Goal: Task Accomplishment & Management: Use online tool/utility

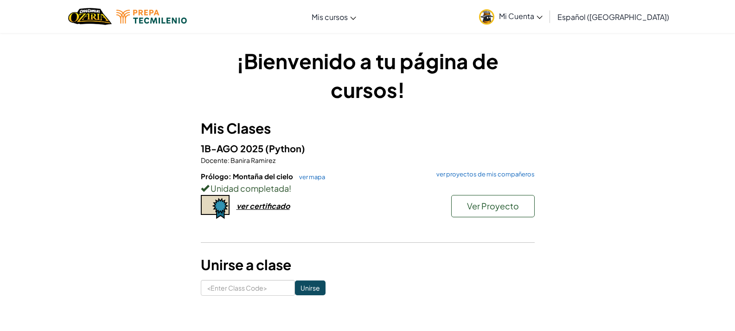
click at [494, 189] on div "Unidad completada !" at bounding box center [368, 187] width 334 height 13
click at [479, 199] on button "Ver Proyecto" at bounding box center [492, 206] width 83 height 22
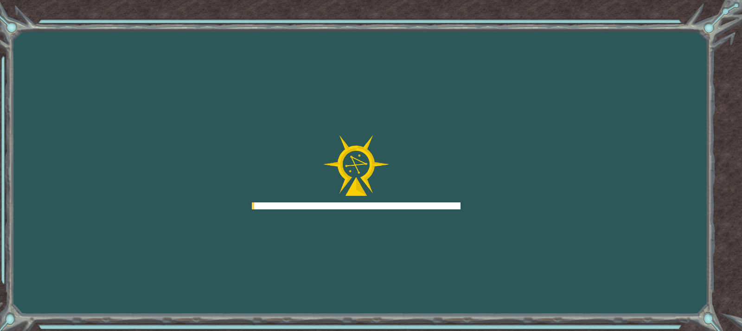
click at [460, 209] on div "Goals Error cargando del servidor Deberás unirte a un curso para jugar a este n…" at bounding box center [371, 165] width 742 height 331
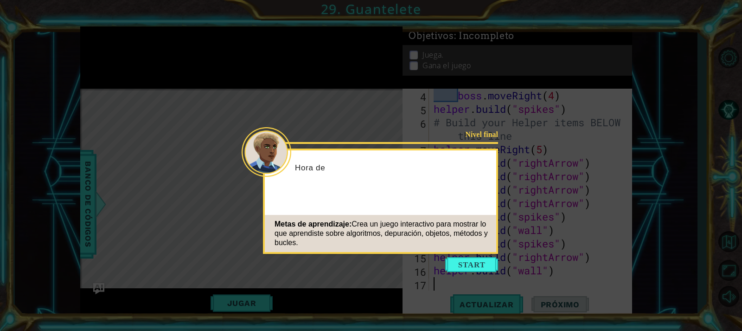
scroll to position [67, 0]
click at [453, 258] on button "Start" at bounding box center [471, 264] width 53 height 15
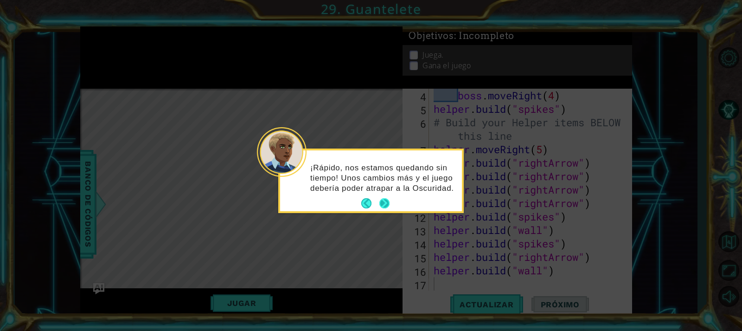
click at [388, 205] on button "Next" at bounding box center [384, 203] width 16 height 16
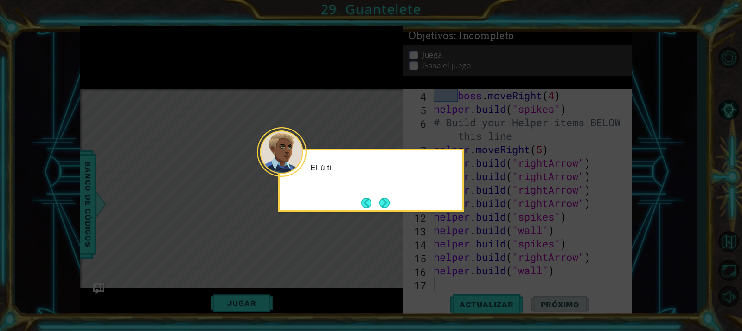
click at [388, 205] on button "Next" at bounding box center [384, 202] width 15 height 15
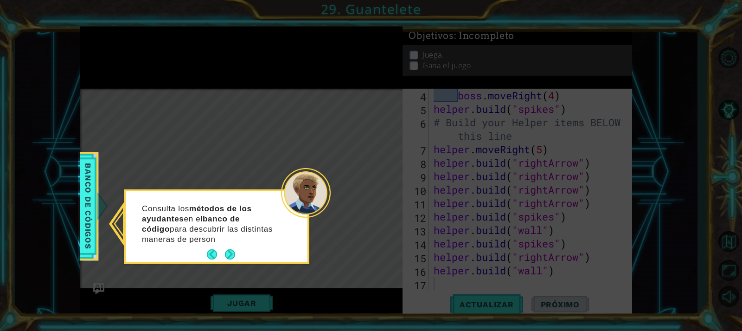
click at [236, 246] on div "Consulta los métodos de los ayudantes en el banco de código para descubrir las …" at bounding box center [217, 228] width 182 height 67
click at [228, 255] on button "Next" at bounding box center [230, 254] width 16 height 16
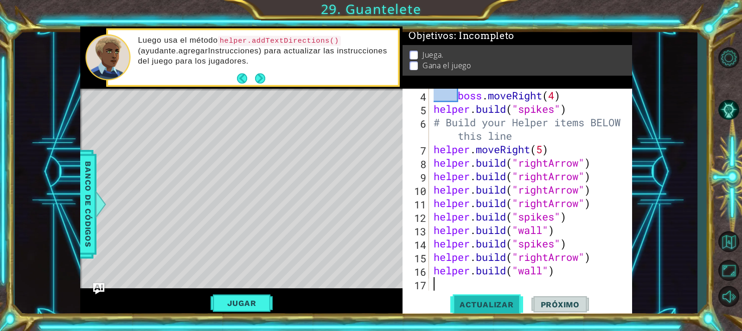
click at [474, 300] on span "Actualizar" at bounding box center [486, 304] width 73 height 9
type textarea "[DOMAIN_NAME]("wall")"
drag, startPoint x: 475, startPoint y: 268, endPoint x: 468, endPoint y: 275, distance: 9.5
click at [468, 275] on div "boss . moveRight ( 4 ) helper . build ( "spikes" ) # Build your Helper items BE…" at bounding box center [529, 203] width 195 height 229
click at [465, 279] on div "boss . moveRight ( 4 ) helper . build ( "spikes" ) # Build your Helper items BE…" at bounding box center [529, 203] width 195 height 229
